Goal: Find specific page/section: Find specific page/section

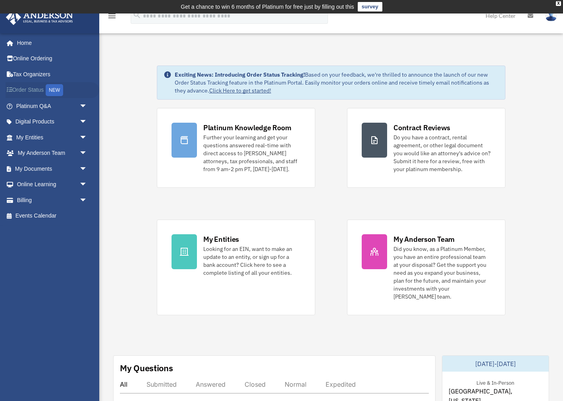
click at [29, 87] on link "Order Status NEW" at bounding box center [53, 90] width 94 height 16
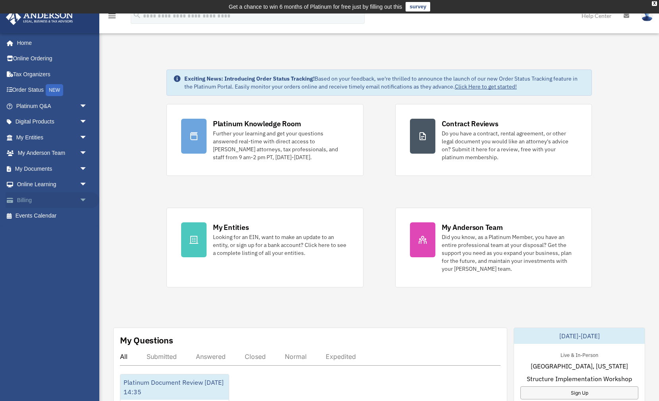
click at [83, 197] on span "arrow_drop_down" at bounding box center [87, 200] width 16 height 16
click at [25, 43] on link "Home" at bounding box center [53, 43] width 94 height 16
click at [255, 122] on div "Platinum Knowledge Room" at bounding box center [257, 124] width 88 height 10
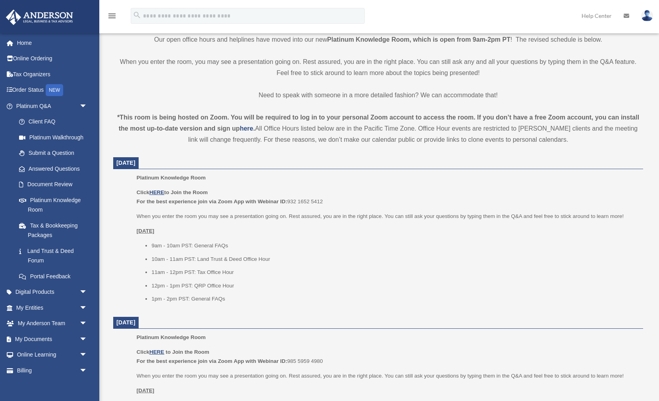
scroll to position [210, 0]
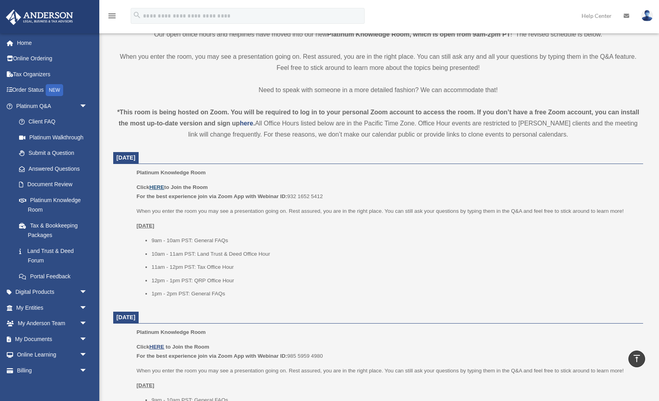
click at [160, 185] on u "HERE" at bounding box center [156, 187] width 15 height 6
